Goal: Information Seeking & Learning: Learn about a topic

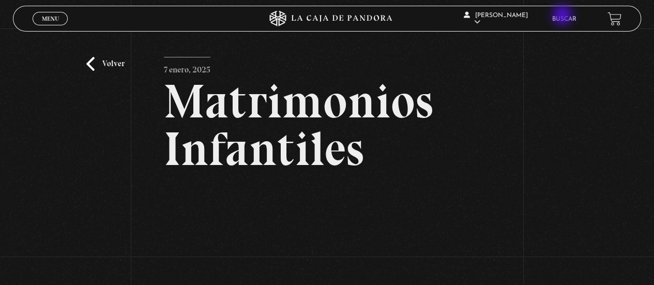
click at [563, 16] on link "Buscar" at bounding box center [564, 19] width 24 height 6
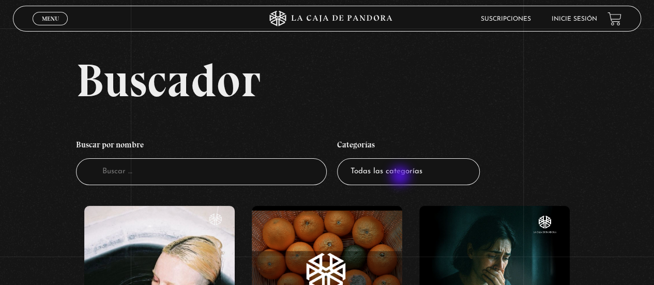
click at [401, 176] on select "Todas las categorías 11:11 Humanitario (1) Amo los [DATE] (4) Análisis de serie…" at bounding box center [408, 171] width 143 height 27
select select "nuevo-orden-mundial-nwo"
click at [341, 158] on select "Todas las categorías 11:11 Humanitario (1) Amo los Lunes (4) Análisis de series…" at bounding box center [408, 171] width 143 height 27
click at [404, 169] on select "Todas las categorías 11:11 Humanitario (1) Amo los Lunes (4) Análisis de series…" at bounding box center [408, 171] width 143 height 27
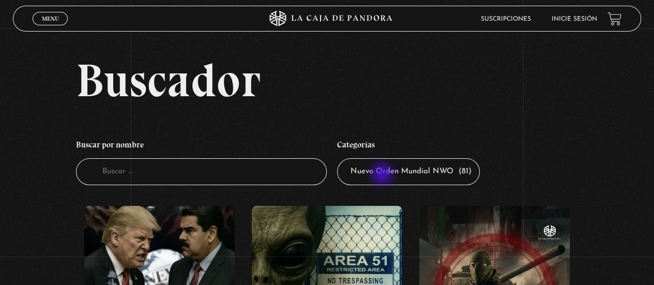
click at [383, 175] on select "Todas las categorías 11:11 Humanitario (1) Amo los Lunes (4) Análisis de series…" at bounding box center [408, 171] width 143 height 27
select select "mundo-espiritual"
click at [341, 158] on select "Todas las categorías 11:11 Humanitario (1) Amo los Lunes (4) Análisis de series…" at bounding box center [408, 171] width 143 height 27
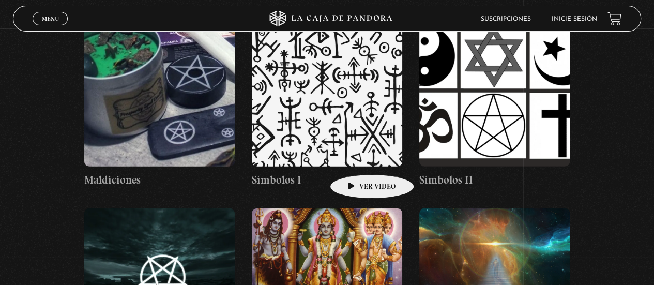
scroll to position [1195, 0]
